Goal: Navigation & Orientation: Find specific page/section

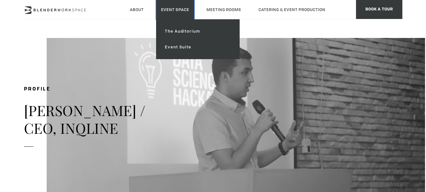
click at [186, 10] on link "Event Space" at bounding box center [175, 9] width 38 height 19
